Goal: Entertainment & Leisure: Consume media (video, audio)

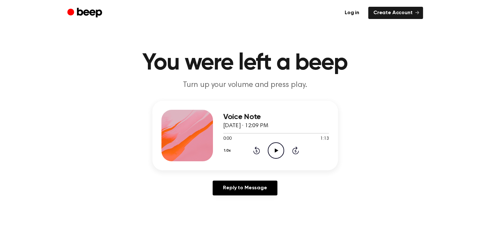
click at [281, 148] on icon "Play Audio" at bounding box center [276, 150] width 16 height 16
click at [249, 132] on div at bounding box center [276, 132] width 106 height 5
click at [281, 146] on icon "Pause Audio" at bounding box center [276, 150] width 16 height 16
click at [270, 150] on icon "Play Audio" at bounding box center [276, 150] width 16 height 16
click at [273, 133] on div at bounding box center [271, 133] width 96 height 1
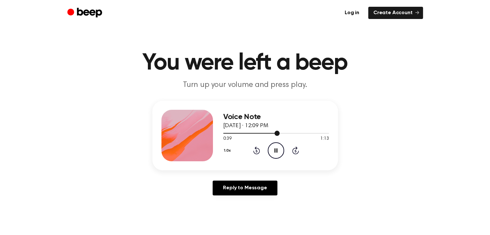
click at [250, 132] on div at bounding box center [276, 132] width 106 height 5
click at [282, 148] on icon "Pause Audio" at bounding box center [276, 150] width 16 height 16
click at [274, 133] on div at bounding box center [254, 133] width 63 height 1
click at [277, 145] on icon "Play Audio" at bounding box center [276, 150] width 16 height 16
click at [256, 133] on div at bounding box center [276, 132] width 106 height 5
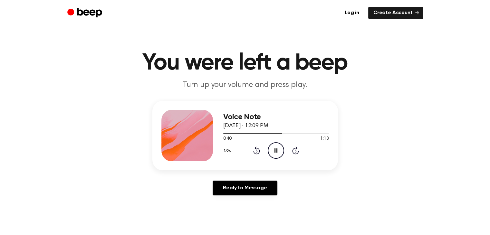
click at [274, 148] on icon at bounding box center [275, 150] width 3 height 4
click at [275, 148] on icon at bounding box center [277, 150] width 4 height 4
click at [274, 148] on icon at bounding box center [275, 150] width 3 height 4
click at [275, 148] on icon at bounding box center [277, 150] width 4 height 4
click at [274, 148] on icon at bounding box center [275, 150] width 3 height 4
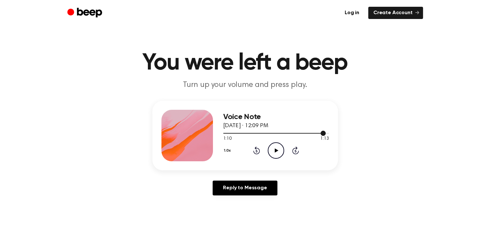
click at [248, 131] on div at bounding box center [276, 132] width 106 height 5
click at [281, 143] on icon "Play Audio" at bounding box center [276, 150] width 16 height 16
click at [229, 133] on div at bounding box center [238, 133] width 30 height 1
click at [35, 228] on main "You were left a beep Turn up your volume and press play. Voice Note August 23, …" at bounding box center [245, 198] width 490 height 397
click at [272, 151] on icon "Pause Audio" at bounding box center [276, 150] width 16 height 16
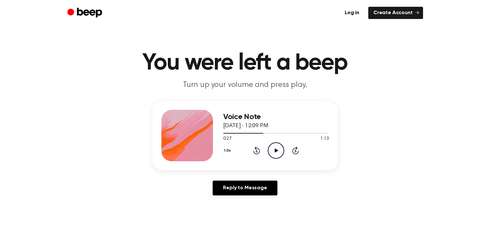
click at [278, 153] on icon "Play Audio" at bounding box center [276, 150] width 16 height 16
click at [278, 153] on icon "Pause Audio" at bounding box center [276, 150] width 16 height 16
click at [278, 153] on icon "Play Audio" at bounding box center [276, 150] width 16 height 16
click at [278, 153] on icon "Pause Audio" at bounding box center [276, 150] width 16 height 16
click at [273, 148] on icon "Play Audio" at bounding box center [276, 150] width 16 height 16
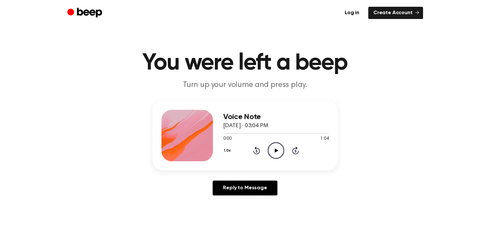
click at [277, 147] on icon "Play Audio" at bounding box center [276, 150] width 16 height 16
click at [277, 142] on icon "Play Audio" at bounding box center [276, 150] width 16 height 16
click at [272, 154] on icon "Play Audio" at bounding box center [276, 150] width 16 height 16
click at [233, 133] on div at bounding box center [276, 133] width 106 height 1
click at [280, 143] on icon "Play Audio" at bounding box center [276, 150] width 16 height 16
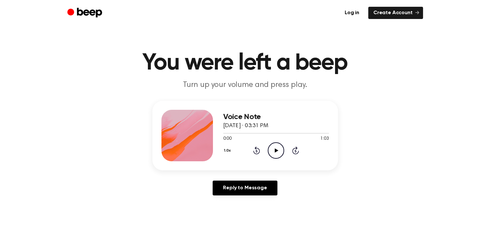
click at [262, 149] on div "1.0x Rewind 5 seconds Play Audio Skip 5 seconds" at bounding box center [276, 150] width 106 height 16
click at [272, 148] on icon "Play Audio" at bounding box center [276, 150] width 16 height 16
click at [279, 145] on icon "Play Audio" at bounding box center [276, 150] width 16 height 16
click at [270, 151] on icon "Play Audio" at bounding box center [276, 150] width 16 height 16
click at [281, 152] on icon "Play Audio" at bounding box center [276, 150] width 16 height 16
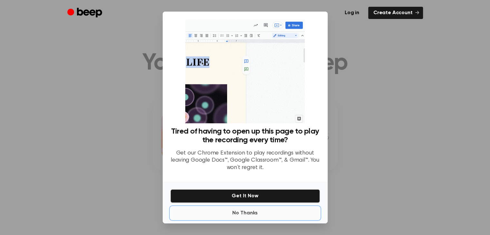
click at [231, 211] on button "No Thanks" at bounding box center [244, 213] width 149 height 13
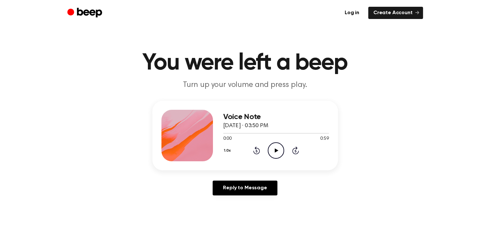
click at [277, 147] on icon "Play Audio" at bounding box center [276, 150] width 16 height 16
click at [271, 154] on icon "Play Audio" at bounding box center [276, 150] width 16 height 16
click at [279, 143] on circle at bounding box center [276, 151] width 16 height 16
click at [223, 131] on div at bounding box center [276, 132] width 106 height 5
click at [278, 152] on icon "Pause Audio" at bounding box center [276, 150] width 16 height 16
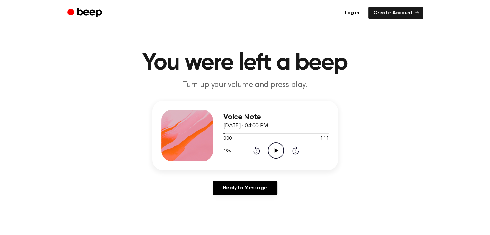
click at [278, 152] on icon "Play Audio" at bounding box center [276, 150] width 16 height 16
click at [266, 132] on div at bounding box center [276, 132] width 106 height 5
click at [224, 133] on div at bounding box center [271, 133] width 96 height 1
click at [283, 147] on div "1.0x Rewind 5 seconds Play Audio Skip 5 seconds" at bounding box center [276, 150] width 106 height 16
click at [282, 147] on icon "Play Audio" at bounding box center [276, 150] width 16 height 16
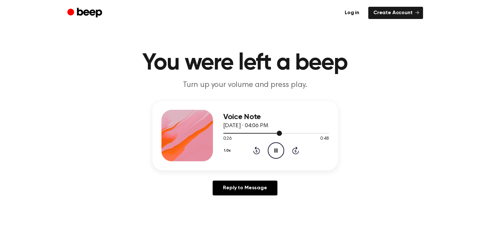
click at [299, 131] on div at bounding box center [276, 132] width 106 height 5
click at [278, 152] on icon "Pause Audio" at bounding box center [276, 150] width 16 height 16
drag, startPoint x: 488, startPoint y: 0, endPoint x: 102, endPoint y: 60, distance: 390.3
click at [102, 60] on h1 "You were left a beep" at bounding box center [245, 63] width 330 height 23
